Goal: Task Accomplishment & Management: Complete application form

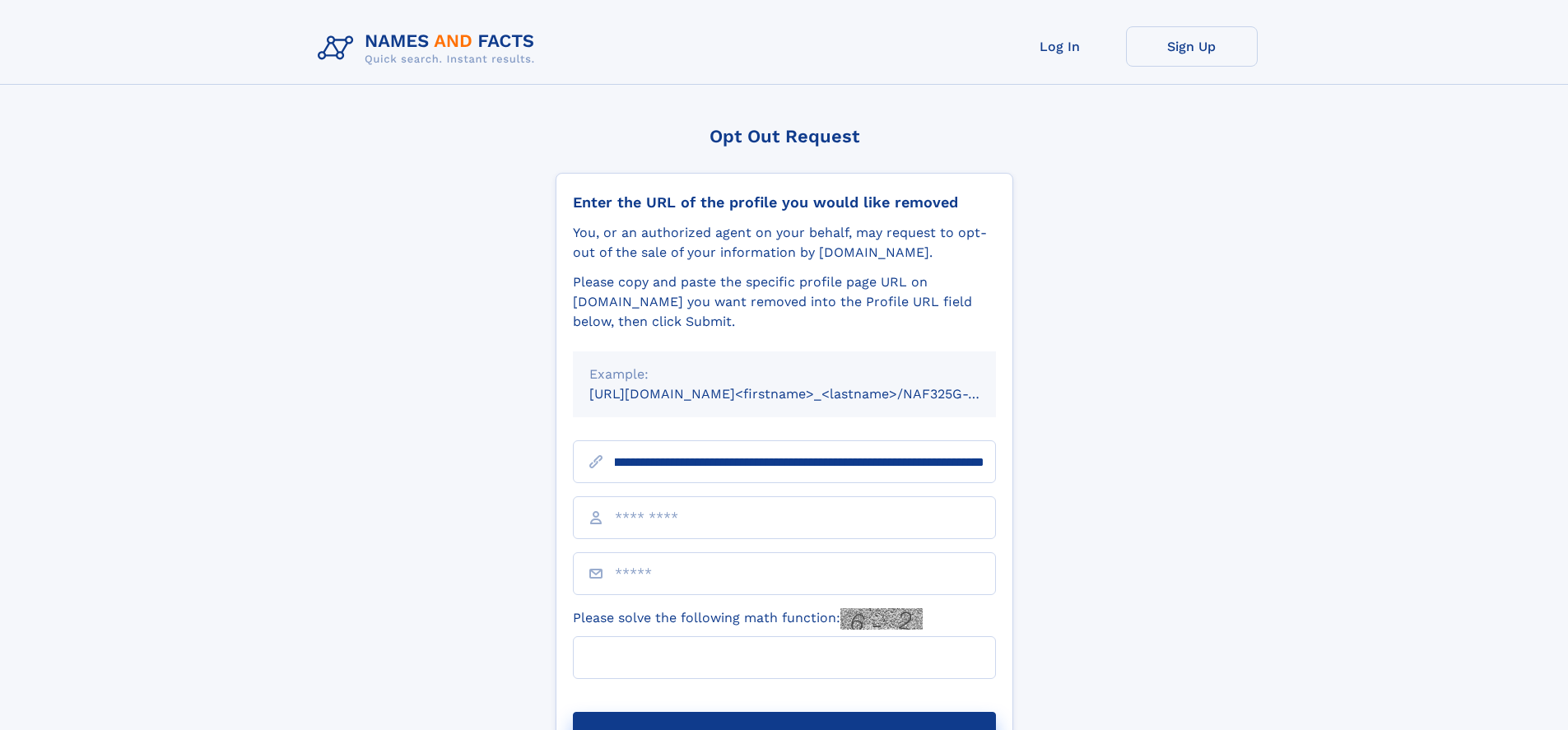
scroll to position [0, 194]
type input "**********"
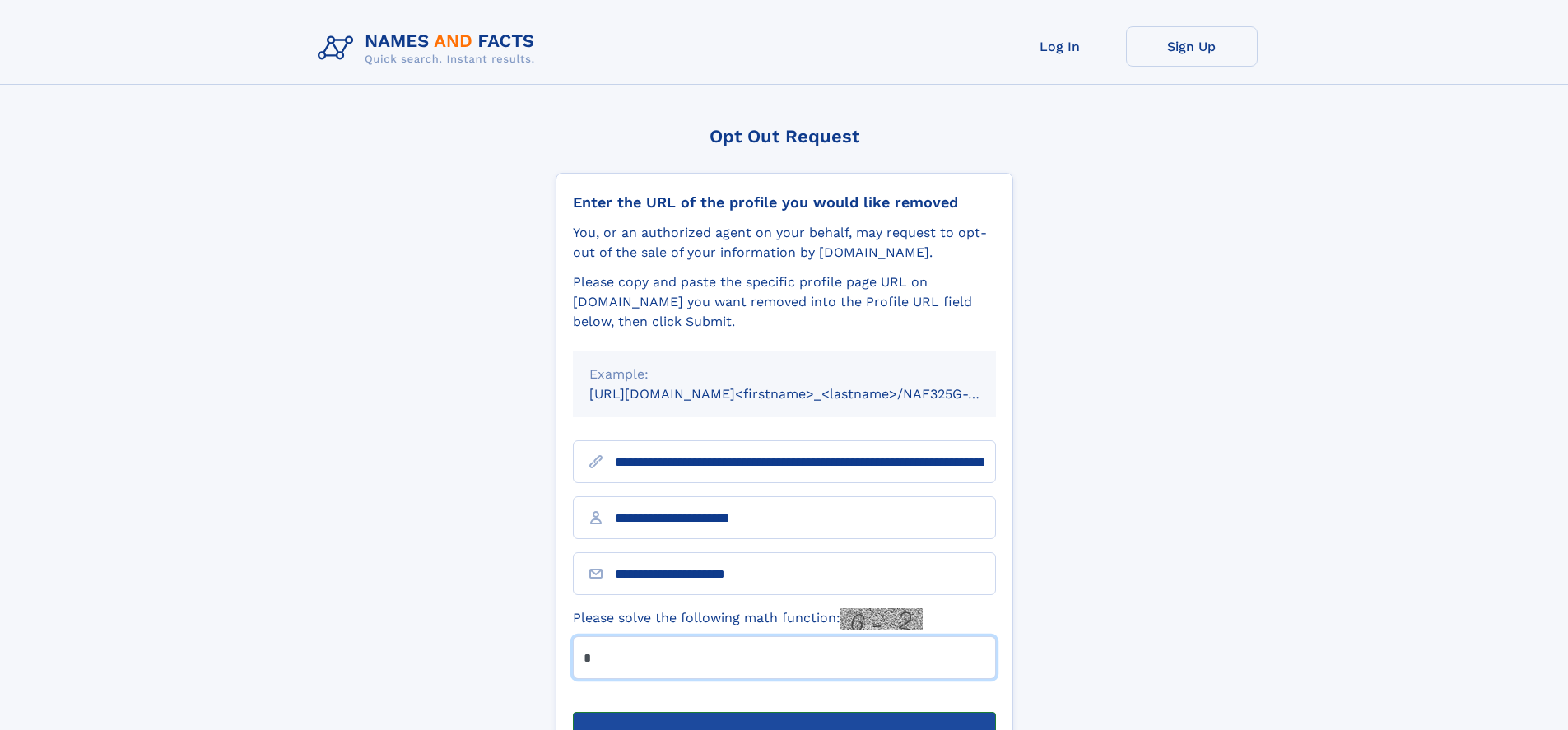
type input "*"
click at [784, 712] on button "Submit Opt Out Request" at bounding box center [784, 738] width 423 height 53
